Goal: Transaction & Acquisition: Purchase product/service

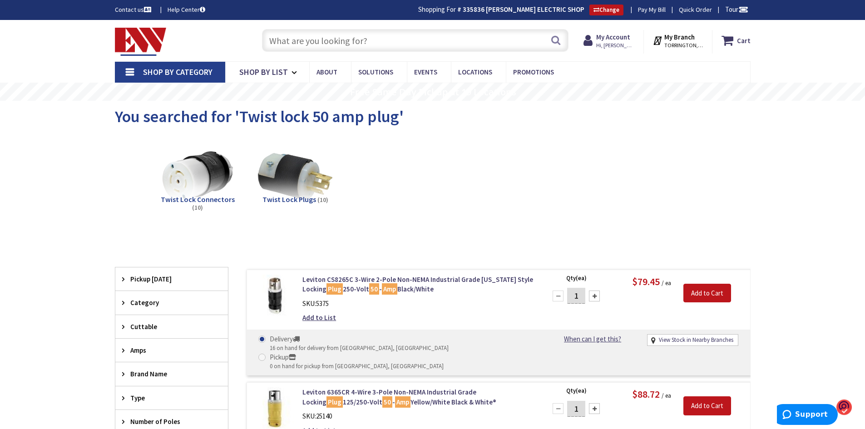
click at [331, 41] on input "text" at bounding box center [415, 40] width 307 height 23
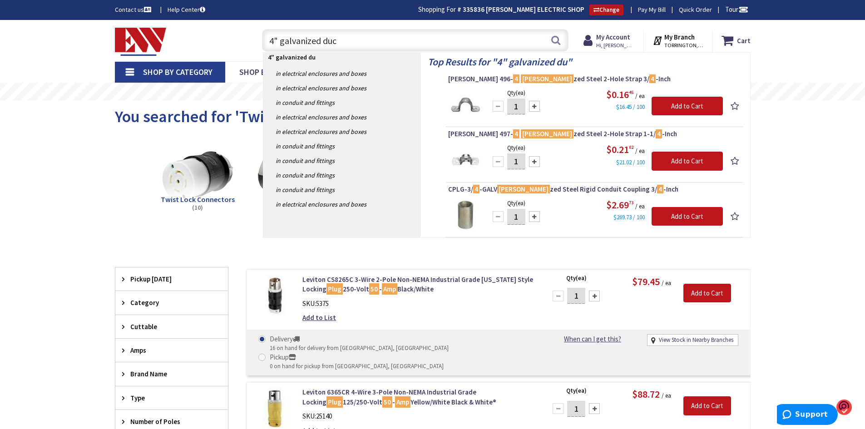
type input "4" galvanized duct"
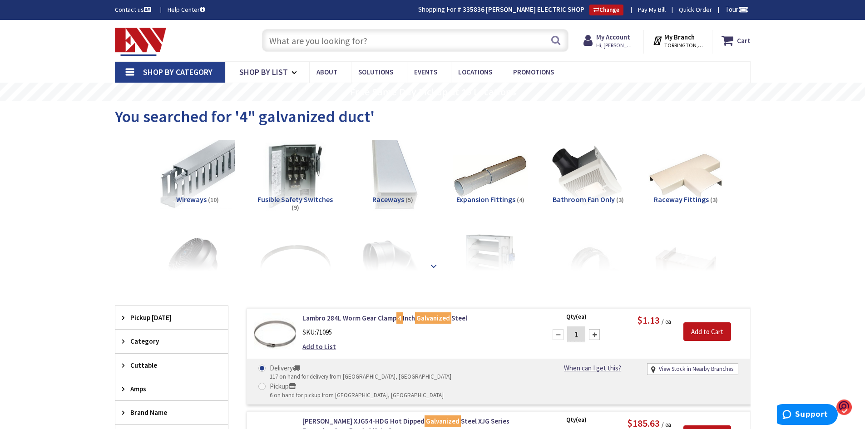
click at [396, 257] on div at bounding box center [433, 246] width 590 height 50
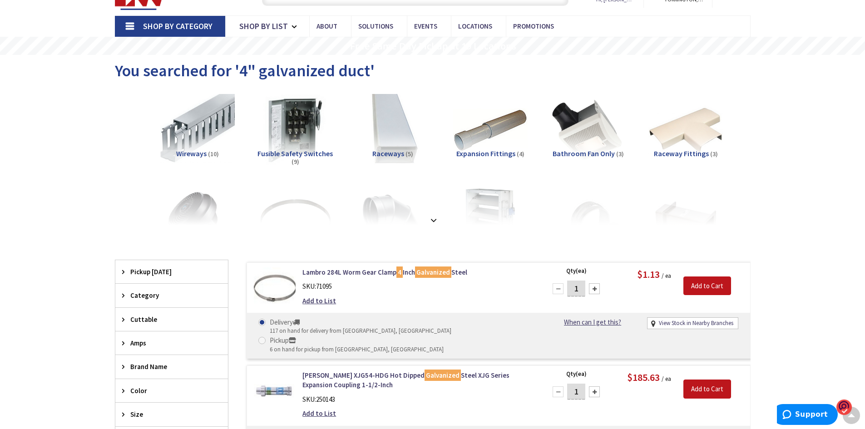
scroll to position [45, 0]
click at [391, 204] on div at bounding box center [433, 201] width 590 height 50
click at [434, 217] on strong at bounding box center [433, 221] width 11 height 10
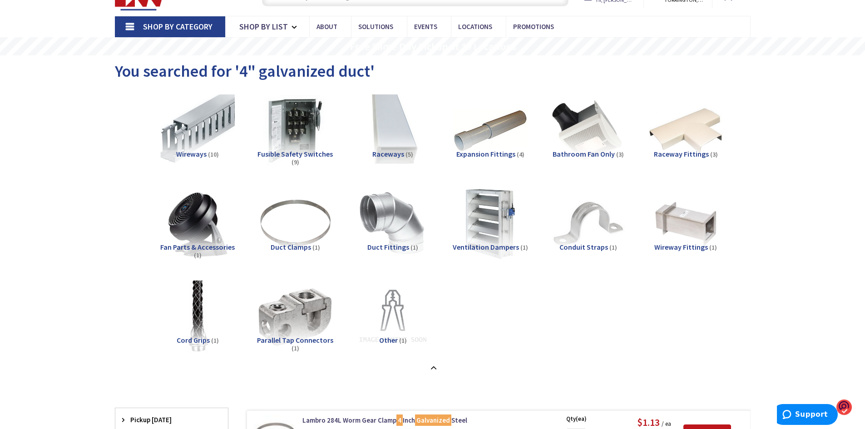
click at [387, 222] on img at bounding box center [393, 224] width 82 height 82
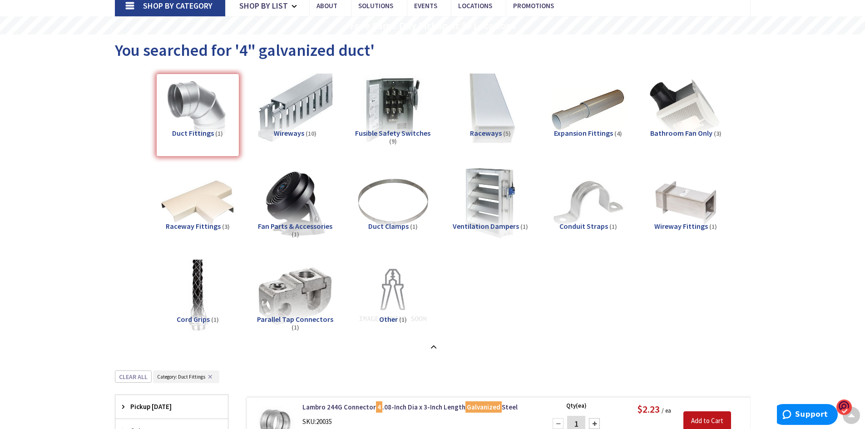
scroll to position [56, 0]
